Goal: Information Seeking & Learning: Learn about a topic

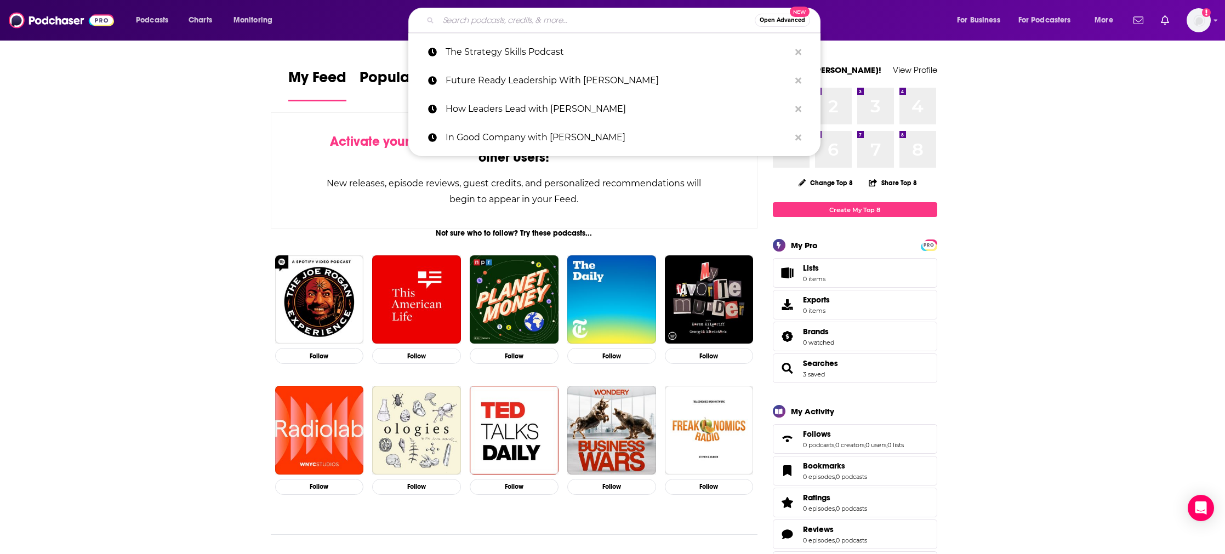
click at [532, 24] on input "Search podcasts, credits, & more..." at bounding box center [597, 21] width 316 height 18
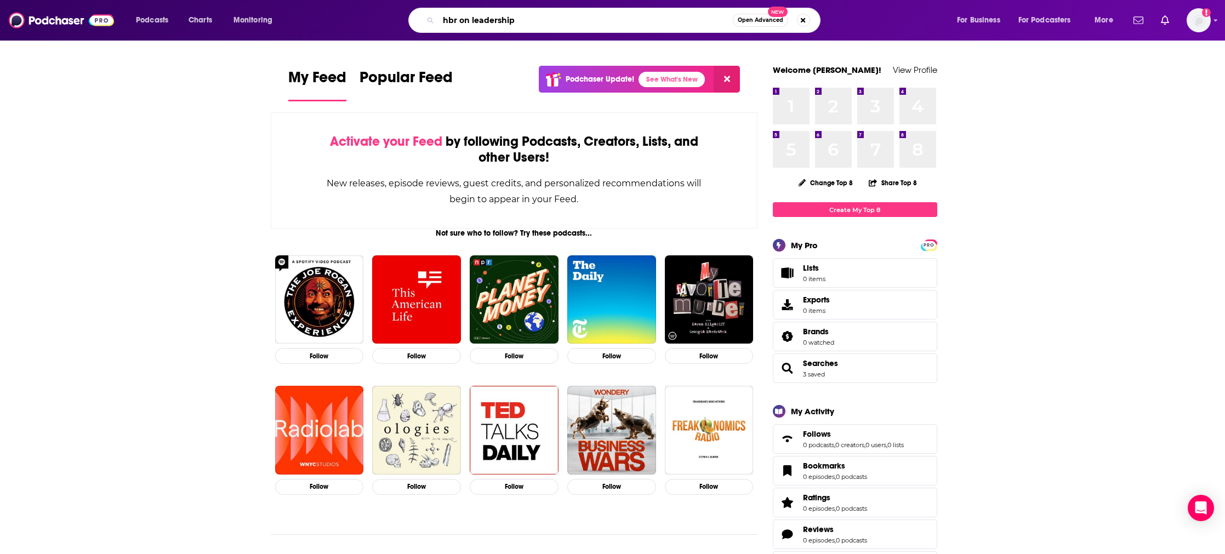
type input "hbr on leadership"
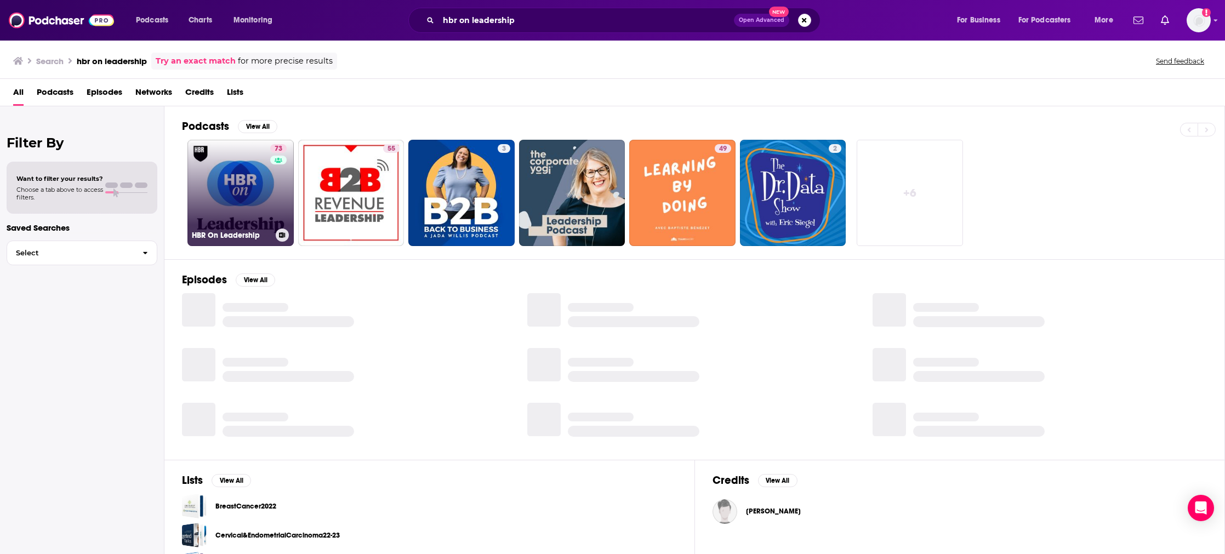
click at [253, 222] on link "73 HBR On Leadership" at bounding box center [240, 193] width 106 height 106
